Goal: Task Accomplishment & Management: Manage account settings

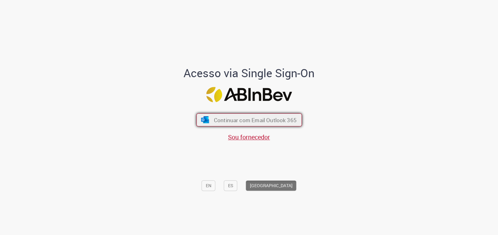
click at [233, 121] on span "Continuar com Email Outlook 365" at bounding box center [255, 119] width 83 height 7
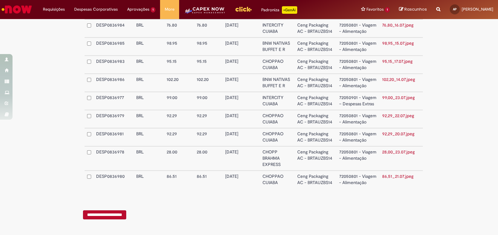
scroll to position [366, 0]
click at [108, 215] on input "**********" at bounding box center [104, 215] width 43 height 9
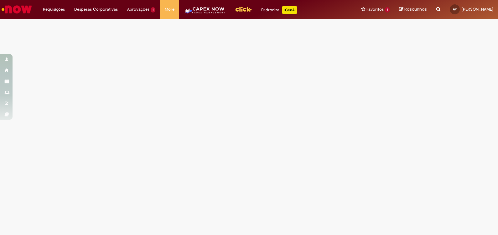
scroll to position [0, 0]
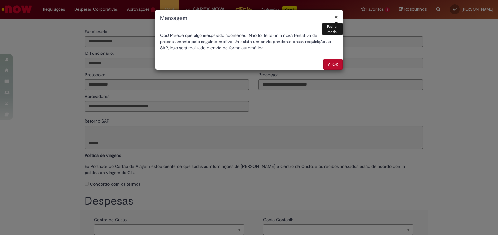
click at [337, 63] on button "✔ OK" at bounding box center [332, 64] width 19 height 11
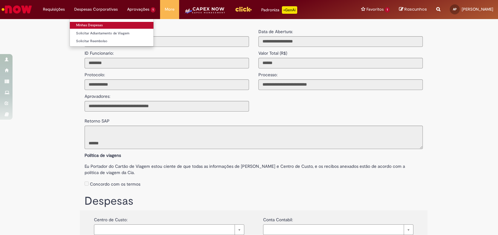
click at [85, 23] on link "Minhas Despesas" at bounding box center [112, 25] width 84 height 7
